Goal: Transaction & Acquisition: Book appointment/travel/reservation

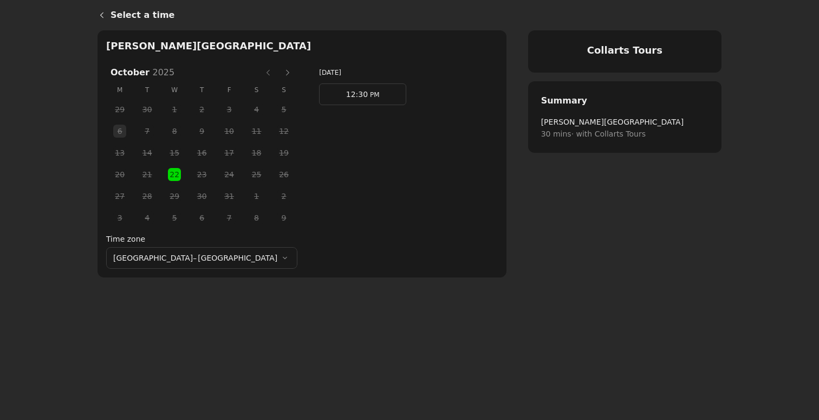
click at [223, 243] on label "Time zone" at bounding box center [201, 239] width 191 height 12
click at [223, 247] on button "[GEOGRAPHIC_DATA] – [GEOGRAPHIC_DATA]" at bounding box center [201, 258] width 191 height 22
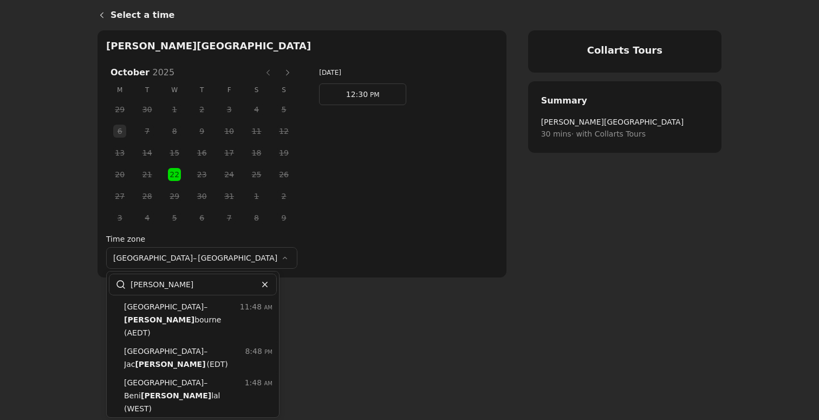
type input "[PERSON_NAME]"
click at [190, 314] on span "[PERSON_NAME]" at bounding box center [172, 320] width 97 height 12
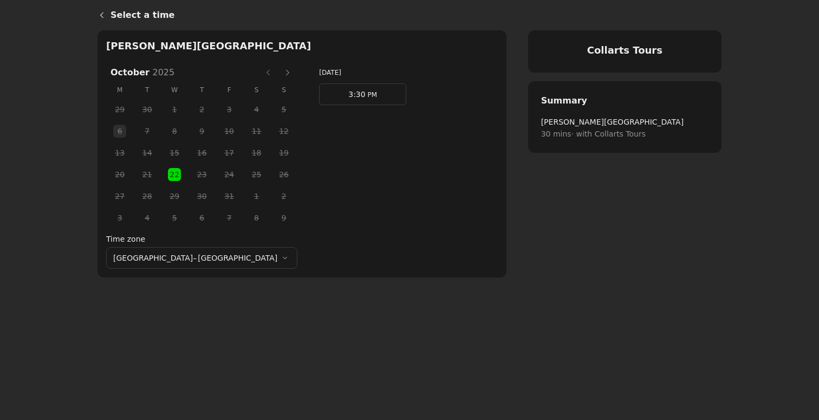
click at [279, 73] on button "Next month" at bounding box center [287, 72] width 17 height 17
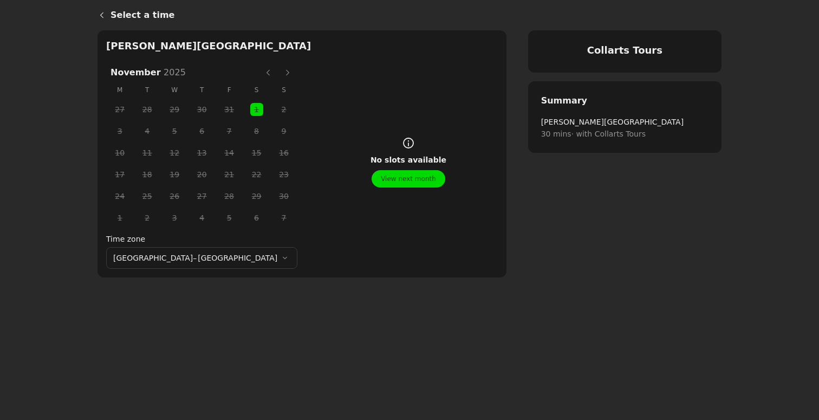
click at [259, 70] on button "Previous month" at bounding box center [267, 72] width 17 height 17
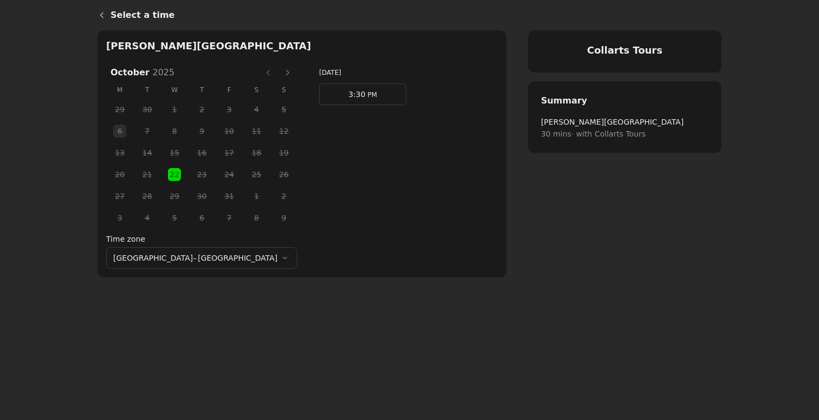
click at [279, 73] on button "Next month" at bounding box center [287, 72] width 17 height 17
